Goal: Transaction & Acquisition: Book appointment/travel/reservation

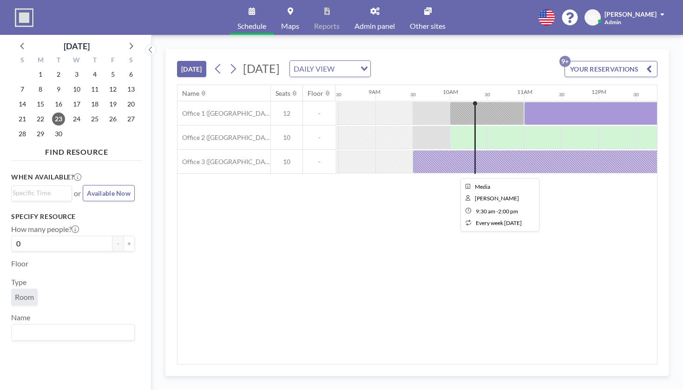
scroll to position [0, 629]
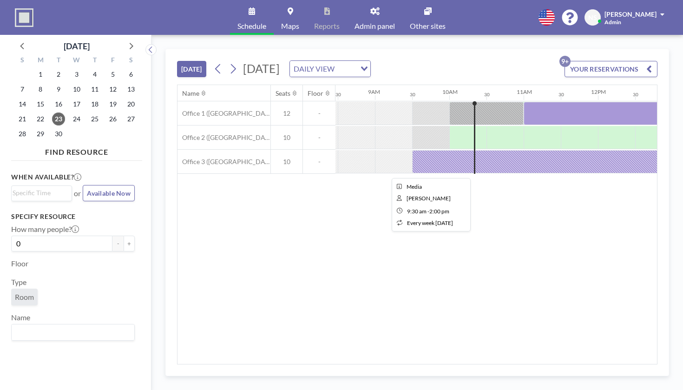
click at [473, 150] on div at bounding box center [579, 161] width 334 height 23
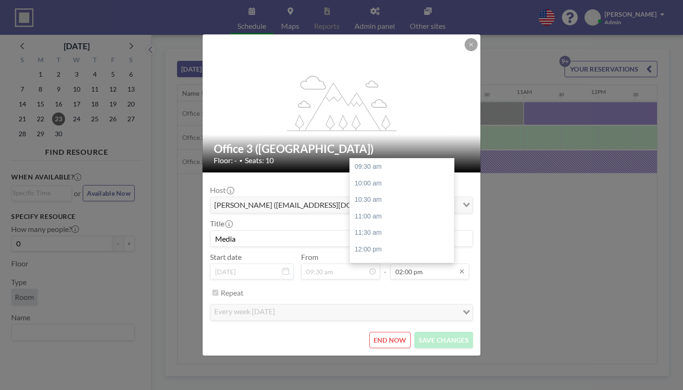
click at [414, 263] on input "02:00 pm" at bounding box center [429, 271] width 79 height 16
click at [382, 197] on div "02:30 pm" at bounding box center [402, 205] width 104 height 17
type input "02:30 pm"
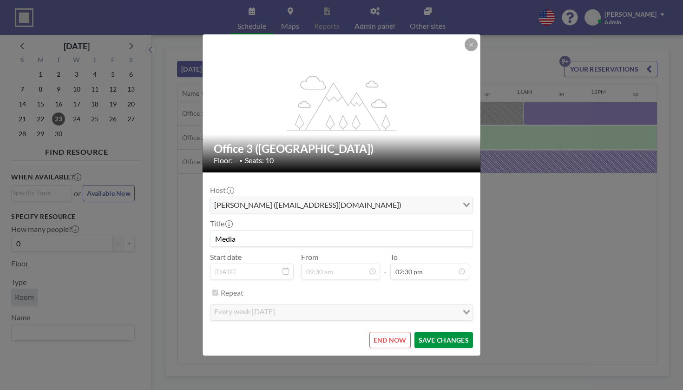
click at [431, 332] on button "SAVE CHANGES" at bounding box center [443, 340] width 59 height 16
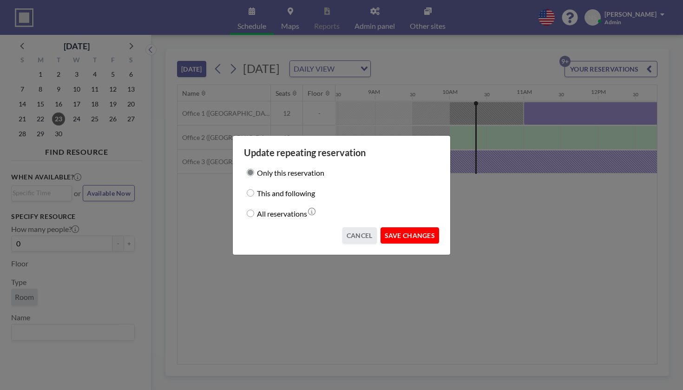
click at [392, 227] on button "SAVE CHANGES" at bounding box center [409, 235] width 59 height 16
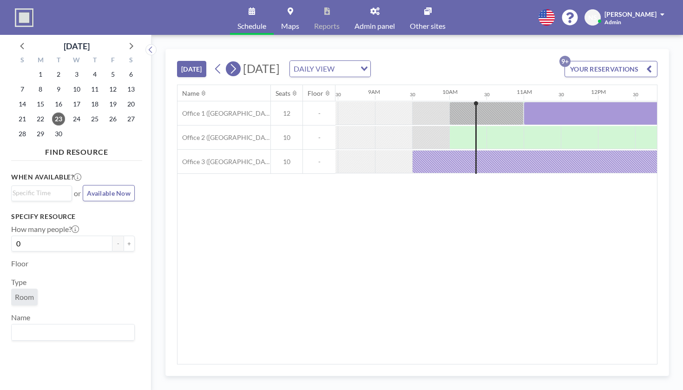
click at [228, 62] on icon at bounding box center [232, 69] width 9 height 14
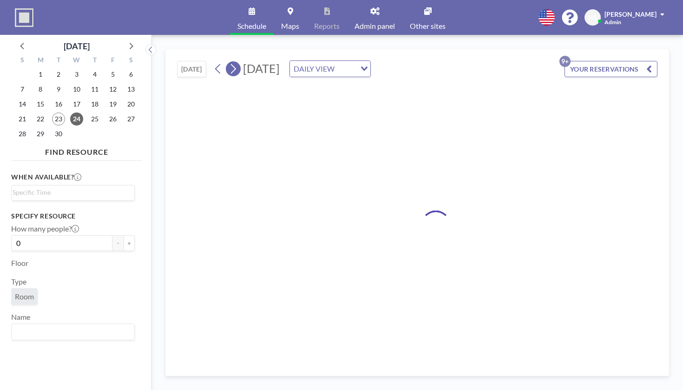
click at [228, 62] on icon at bounding box center [232, 69] width 9 height 14
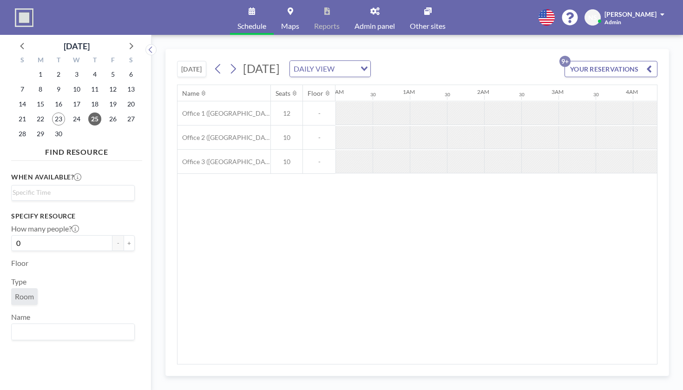
scroll to position [0, 453]
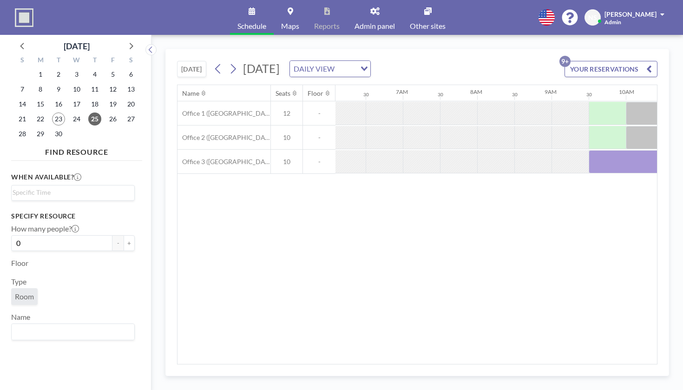
click at [211, 60] on div "[DATE] DAILY VIEW Loading..." at bounding box center [291, 68] width 160 height 17
click at [226, 61] on button at bounding box center [233, 68] width 15 height 15
click at [214, 62] on icon at bounding box center [218, 69] width 9 height 14
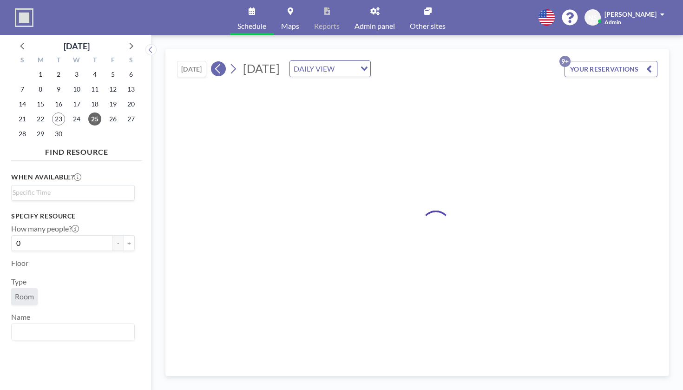
click at [214, 62] on icon at bounding box center [218, 69] width 9 height 14
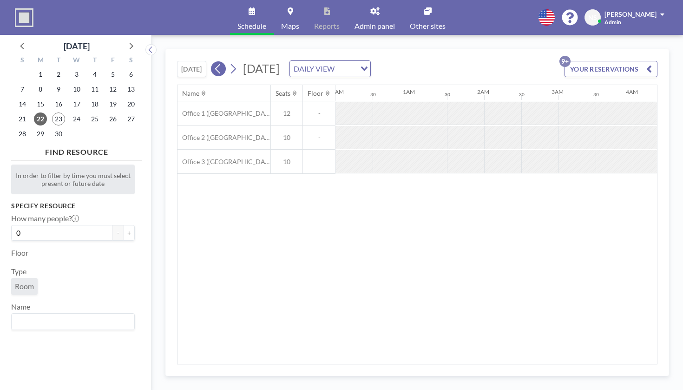
scroll to position [0, 483]
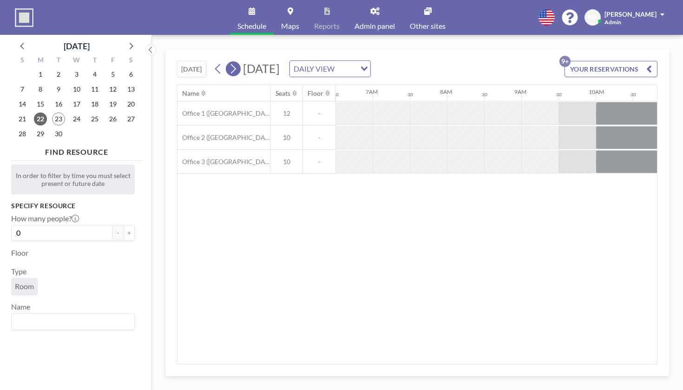
click at [226, 61] on button at bounding box center [233, 68] width 15 height 15
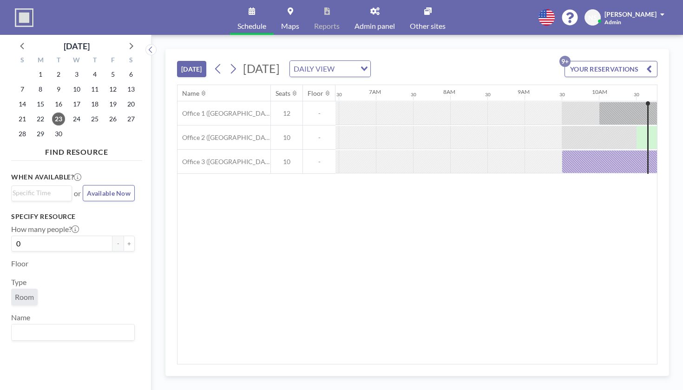
scroll to position [0, 604]
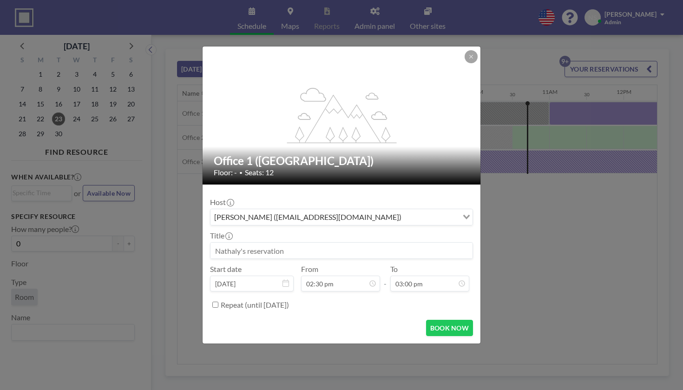
click at [565, 93] on div "flex-grow: 1.2; Office 1 (New Building) Floor: - • Seats: 12 Host [PERSON_NAME]…" at bounding box center [341, 195] width 683 height 390
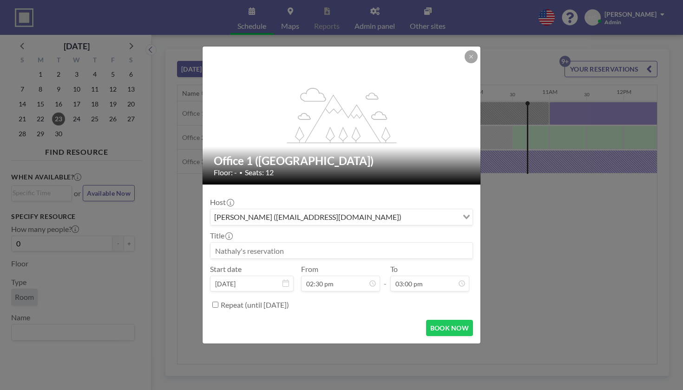
click at [310, 244] on input at bounding box center [341, 250] width 262 height 16
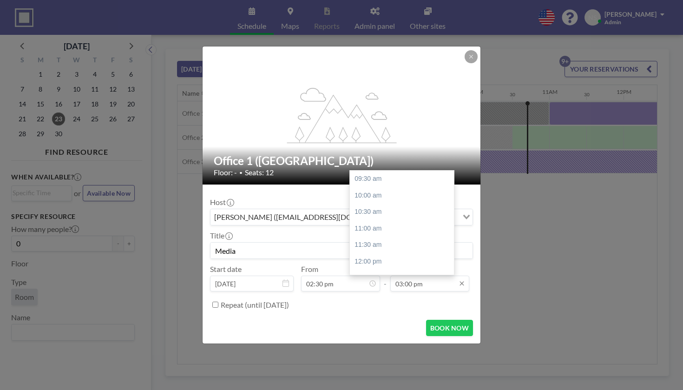
scroll to position [126, 0]
type input "Media"
click at [377, 259] on div "04:00 pm" at bounding box center [402, 267] width 104 height 17
type input "04:00 pm"
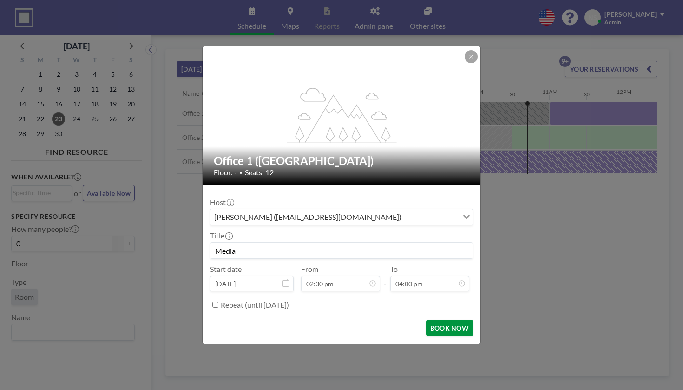
click at [428, 319] on button "BOOK NOW" at bounding box center [449, 327] width 47 height 16
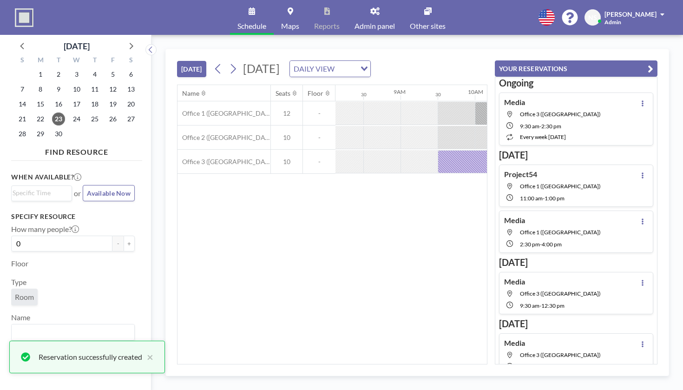
click at [653, 63] on icon "button" at bounding box center [650, 68] width 6 height 11
